Goal: Navigation & Orientation: Find specific page/section

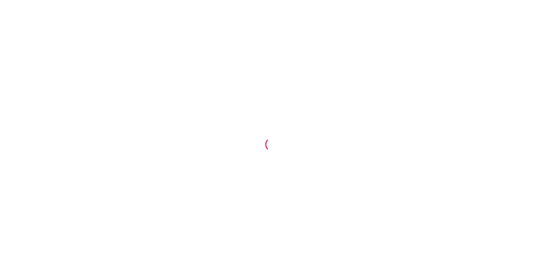
drag, startPoint x: 277, startPoint y: 139, endPoint x: 270, endPoint y: 150, distance: 13.8
click at [270, 150] on div at bounding box center [273, 144] width 16 height 16
drag, startPoint x: 290, startPoint y: 157, endPoint x: 262, endPoint y: 157, distance: 27.7
click at [266, 161] on div at bounding box center [274, 136] width 549 height 273
drag, startPoint x: 293, startPoint y: 153, endPoint x: 272, endPoint y: 162, distance: 22.9
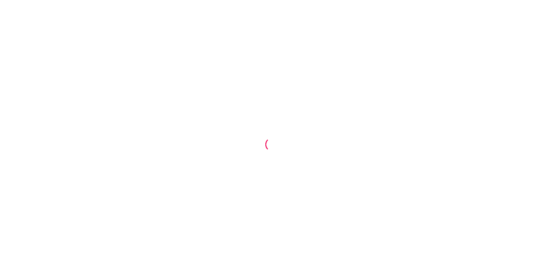
click at [278, 165] on div at bounding box center [274, 136] width 549 height 273
click at [429, 135] on div at bounding box center [274, 136] width 549 height 273
